Goal: Find specific page/section: Find specific page/section

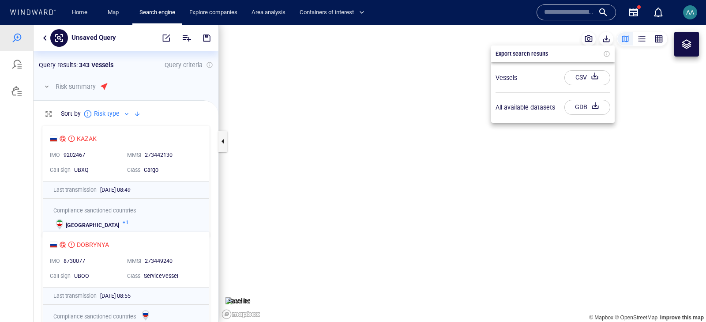
scroll to position [193, 177]
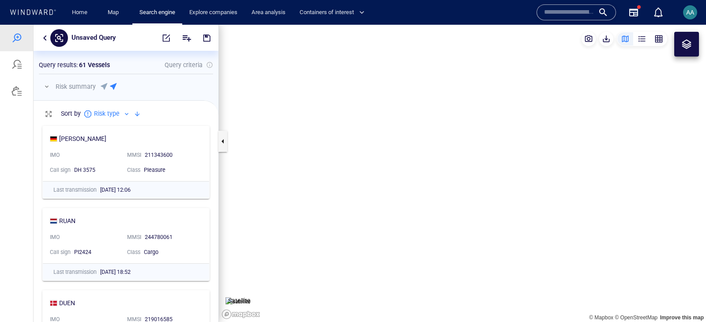
scroll to position [193, 177]
